Goal: Check status: Check status

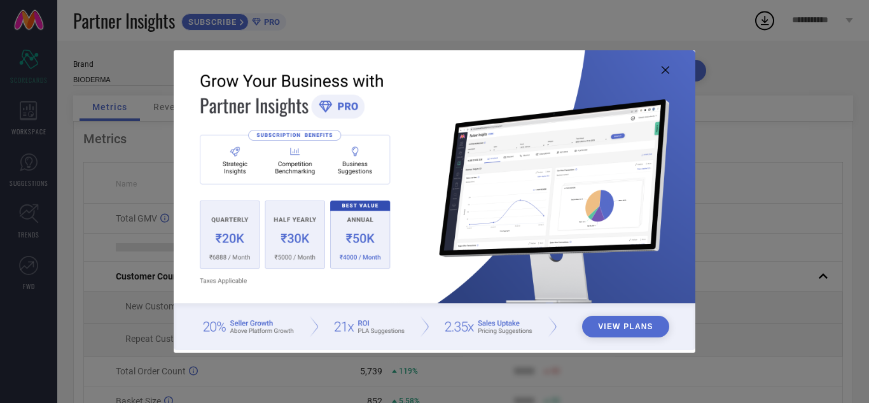
click at [662, 74] on img at bounding box center [434, 200] width 521 height 300
click at [665, 65] on img at bounding box center [434, 200] width 521 height 300
click at [667, 67] on icon at bounding box center [665, 70] width 8 height 8
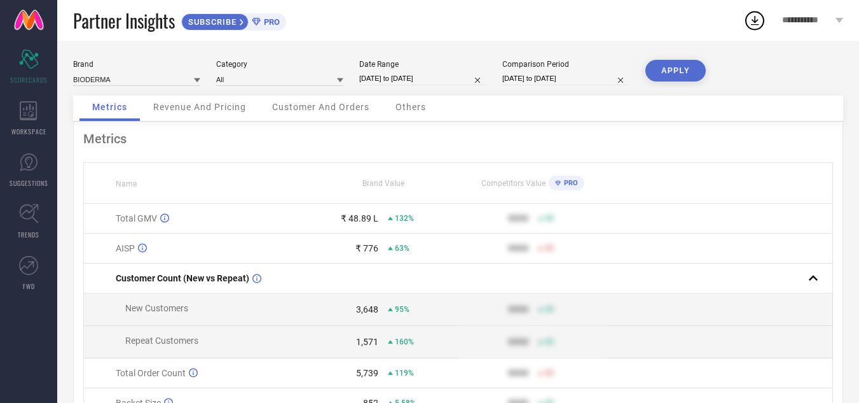
click at [421, 81] on input "[DATE] to [DATE]" at bounding box center [422, 78] width 127 height 13
select select "5"
select select "2025"
select select "6"
select select "2025"
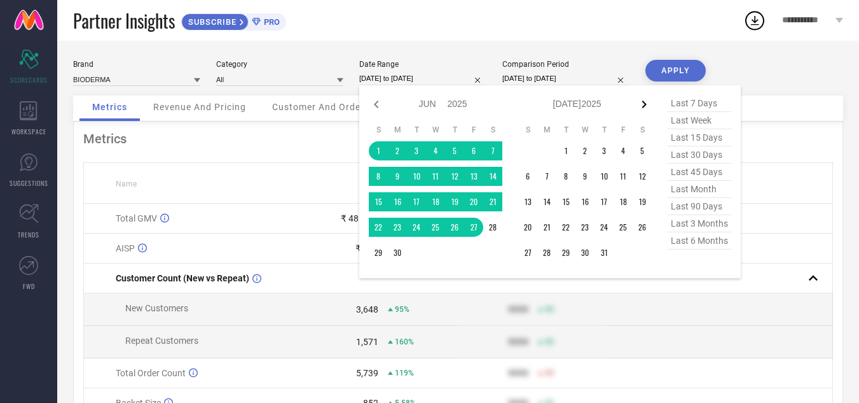
click at [641, 107] on icon at bounding box center [644, 104] width 15 height 15
select select "6"
select select "2025"
select select "7"
select select "2025"
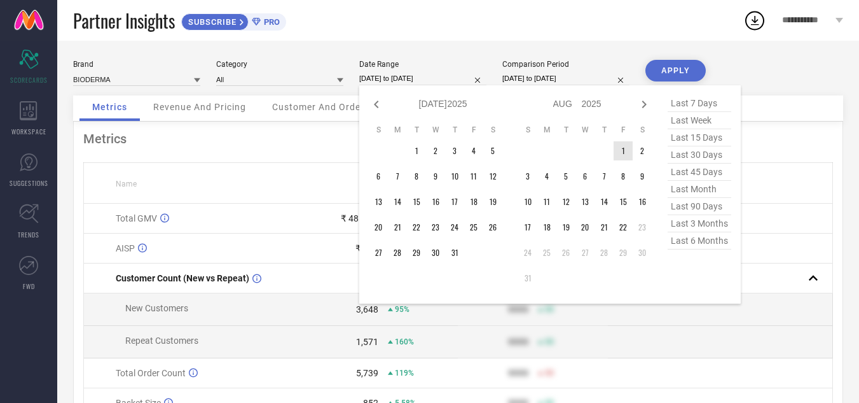
type input "After [DATE]"
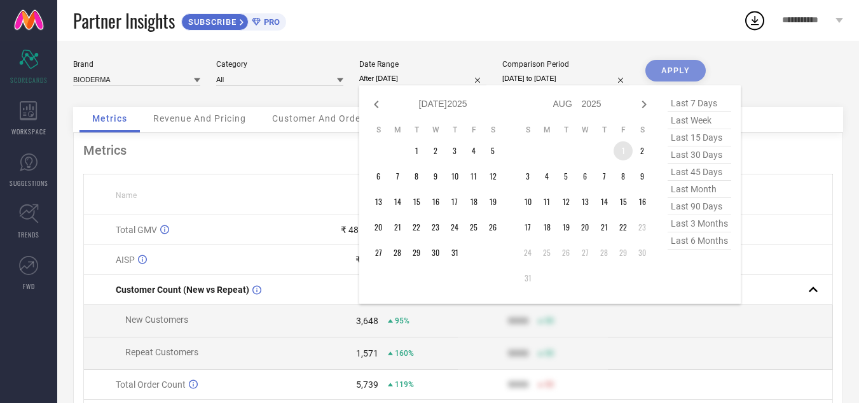
click at [629, 149] on td "1" at bounding box center [623, 150] width 19 height 19
